Goal: Task Accomplishment & Management: Use online tool/utility

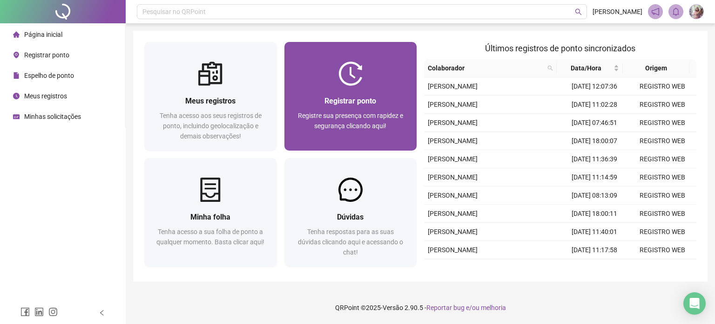
drag, startPoint x: 0, startPoint y: 0, endPoint x: 345, endPoint y: 133, distance: 369.4
click at [345, 133] on div "Registre sua presença com rapidez e segurança clicando aqui!" at bounding box center [351, 125] width 110 height 31
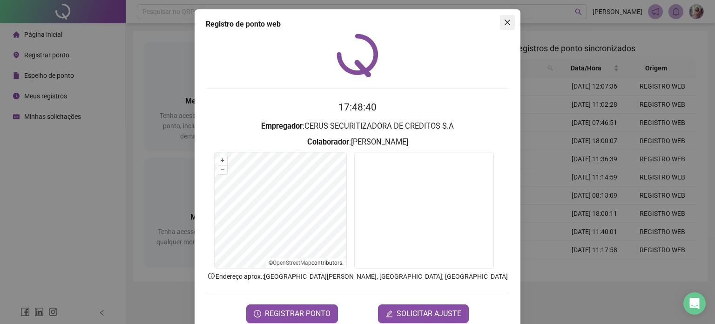
click at [506, 18] on button "Close" at bounding box center [507, 22] width 15 height 15
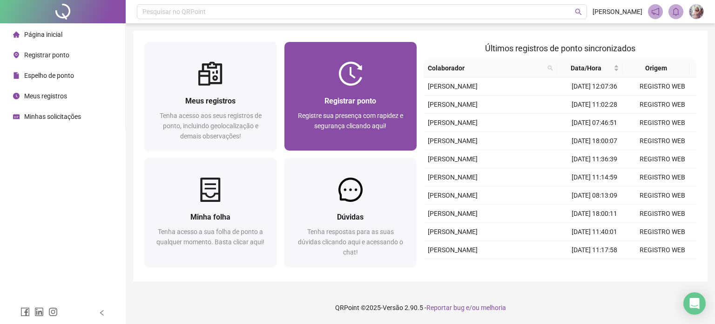
click at [402, 70] on div at bounding box center [351, 73] width 133 height 24
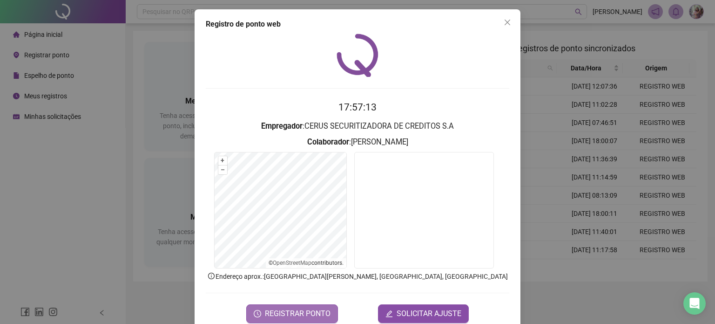
click at [288, 311] on span "REGISTRAR PONTO" at bounding box center [298, 313] width 66 height 11
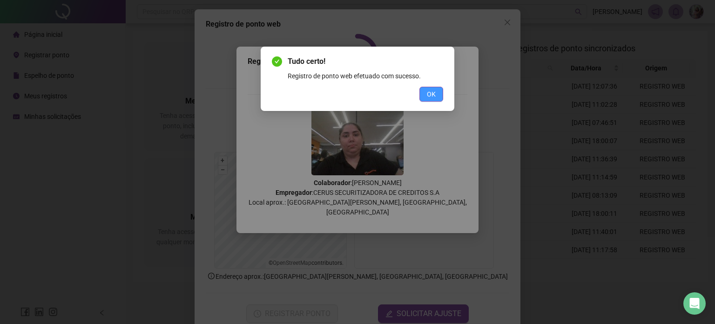
click at [430, 96] on span "OK" at bounding box center [431, 94] width 9 height 10
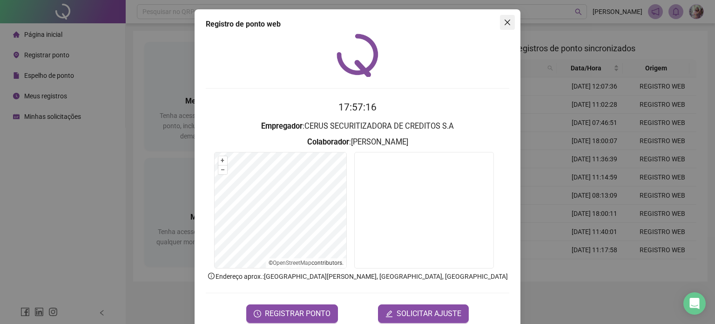
click at [504, 23] on icon "close" at bounding box center [507, 22] width 7 height 7
